Goal: Find specific page/section: Find specific page/section

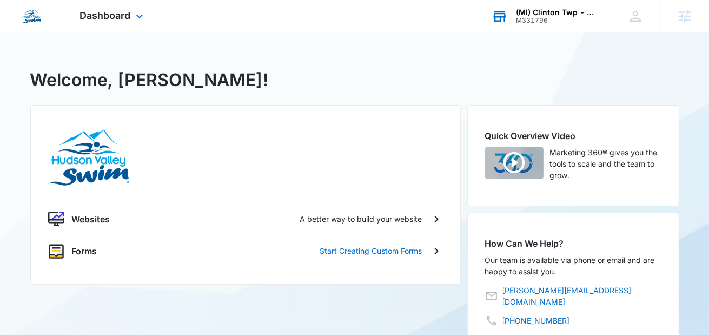
click at [534, 9] on div "(MI) Clinton Twp - [PERSON_NAME] Valley Swim" at bounding box center [555, 12] width 79 height 9
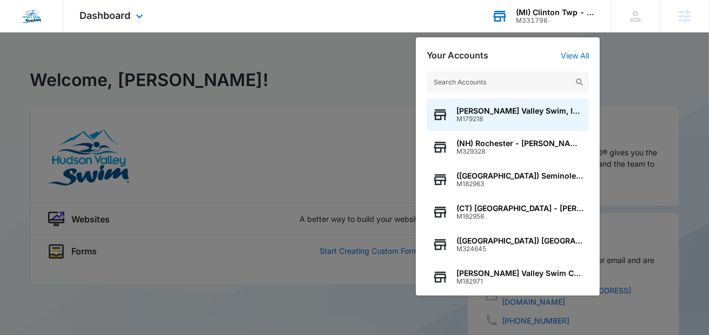
click at [443, 77] on input "text" at bounding box center [508, 82] width 162 height 22
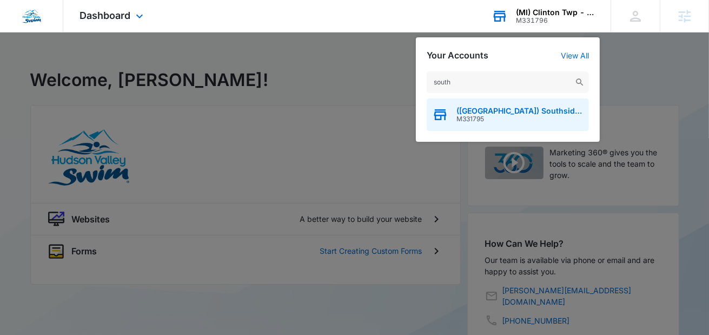
type input "south"
click at [470, 110] on span "([GEOGRAPHIC_DATA]) Southside Jax - [PERSON_NAME][GEOGRAPHIC_DATA] Swim" at bounding box center [519, 111] width 127 height 9
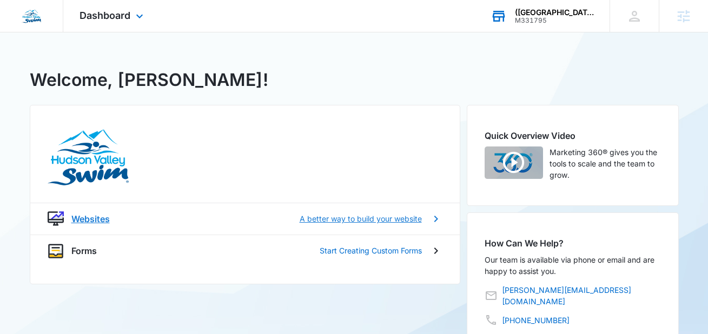
click at [364, 219] on p "A better way to build your website" at bounding box center [361, 218] width 122 height 11
click at [347, 220] on p "A better way to build your website" at bounding box center [361, 218] width 122 height 11
